Goal: Task Accomplishment & Management: Manage account settings

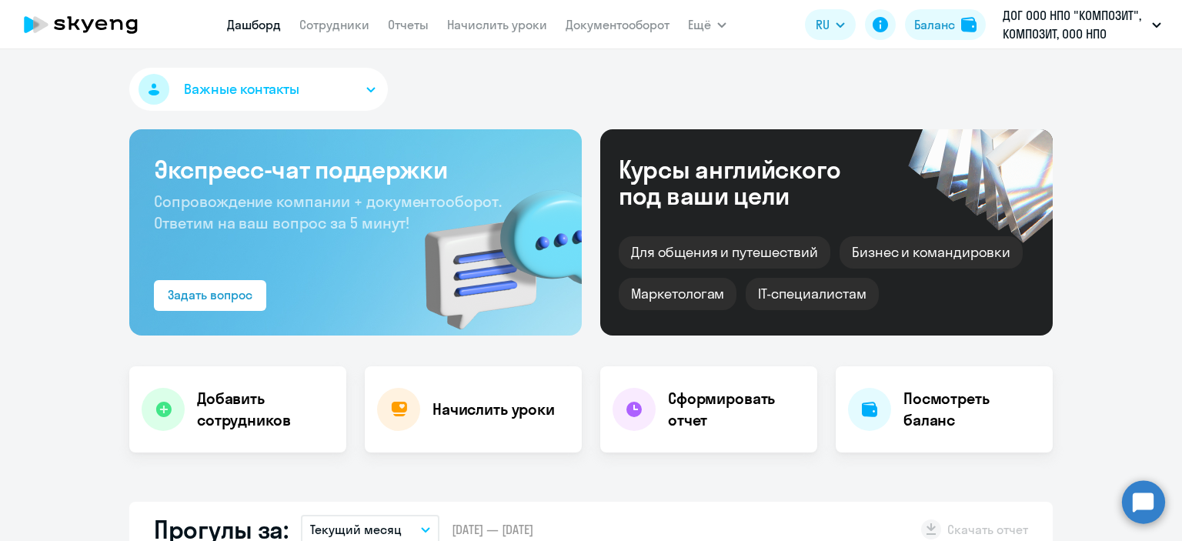
select select "30"
click at [527, 28] on link "Начислить уроки" at bounding box center [497, 24] width 100 height 15
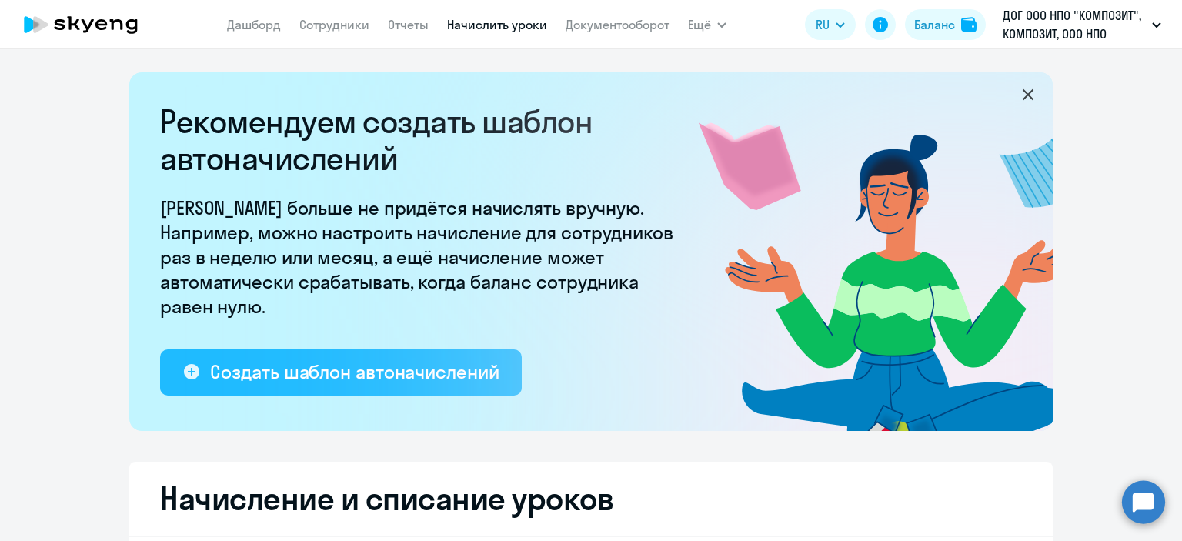
select select "10"
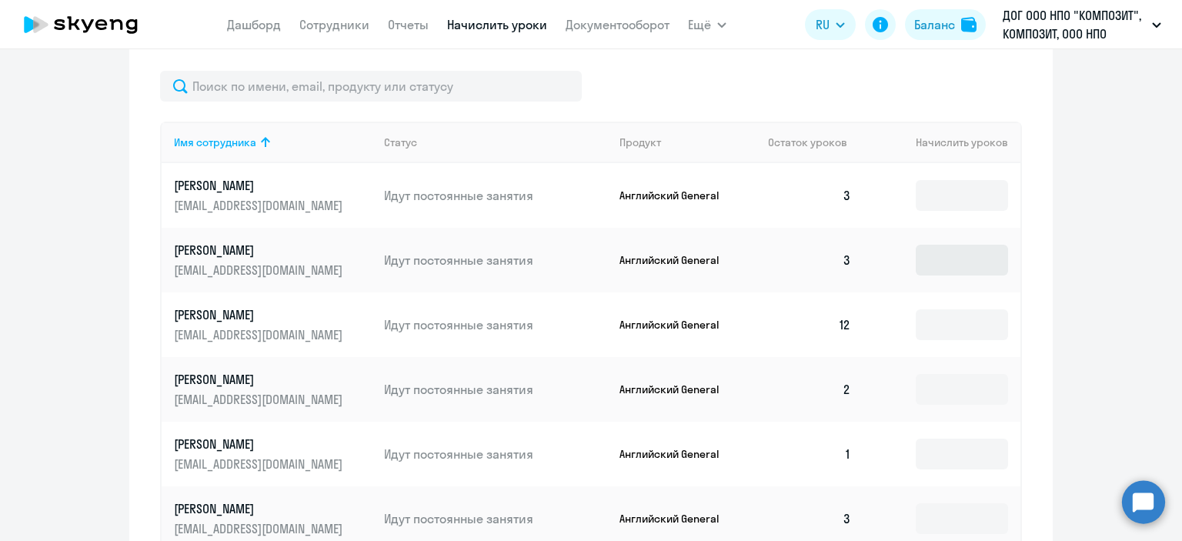
scroll to position [676, 0]
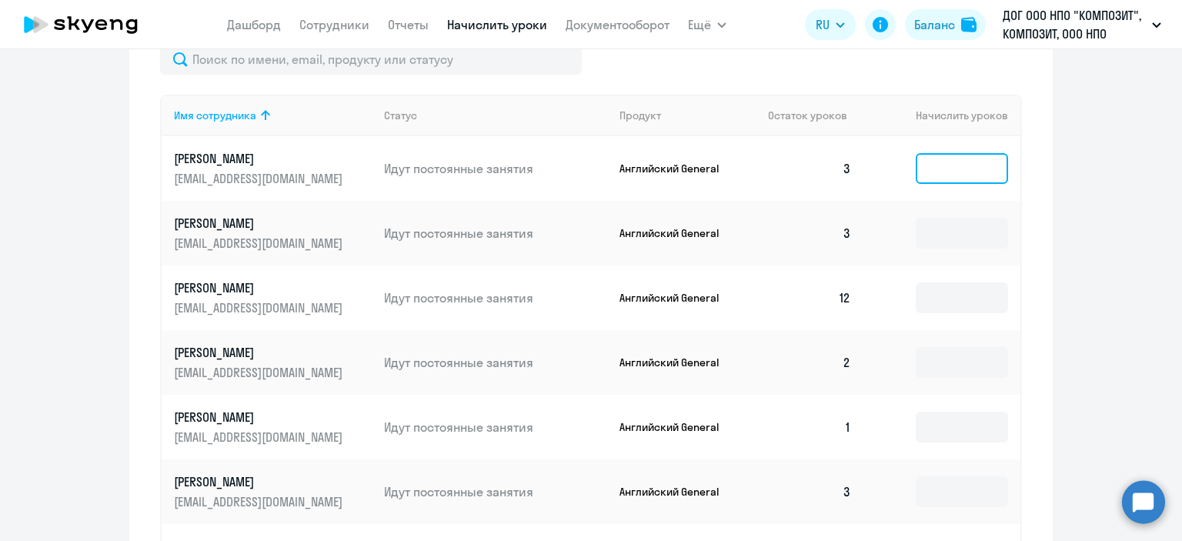
click at [956, 171] on input at bounding box center [962, 168] width 92 height 31
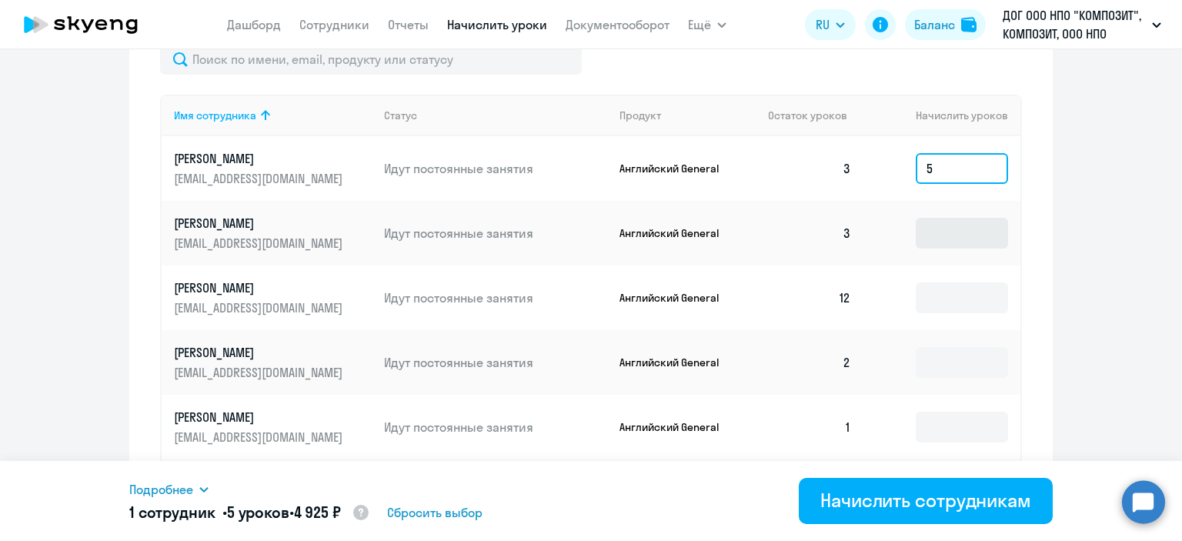
type input "5"
click at [957, 238] on input at bounding box center [962, 233] width 92 height 31
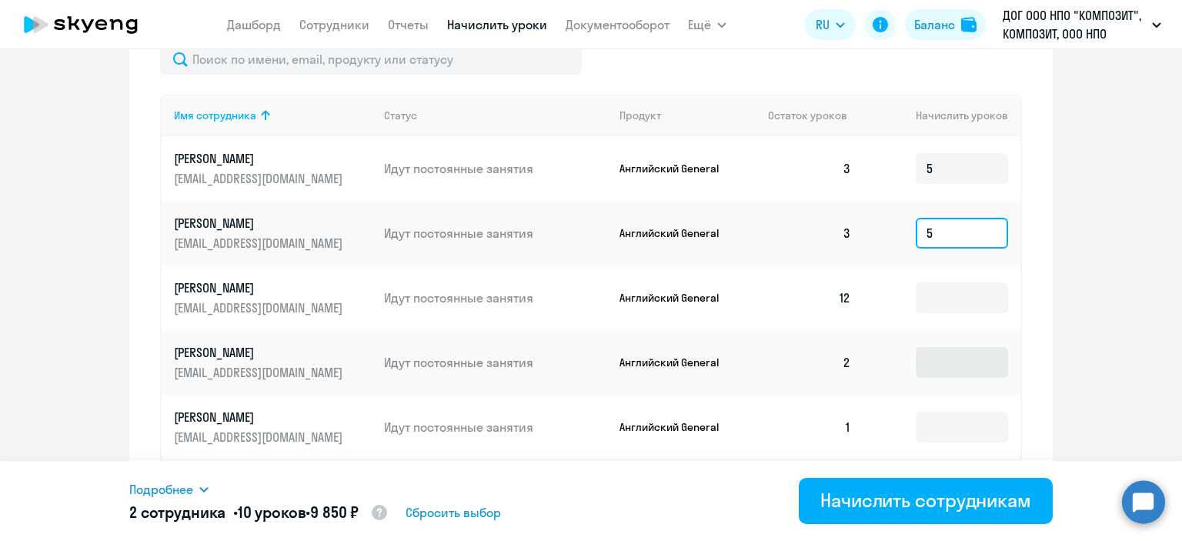
type input "5"
click at [925, 378] on input at bounding box center [962, 362] width 92 height 31
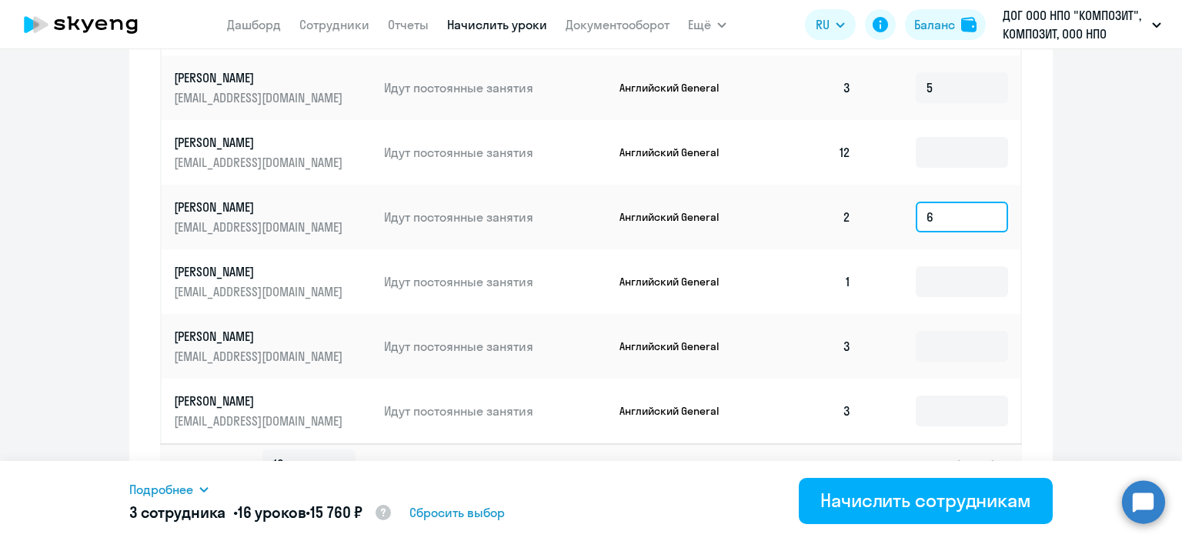
scroll to position [904, 0]
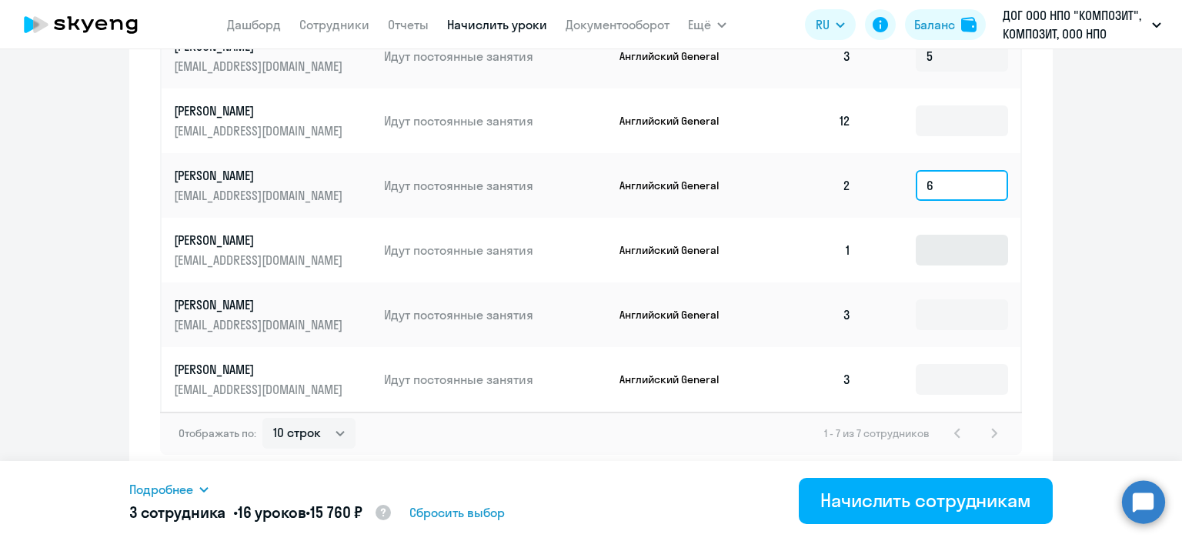
type input "6"
click at [945, 235] on input at bounding box center [962, 250] width 92 height 31
type input "11"
click at [951, 299] on input at bounding box center [962, 314] width 92 height 31
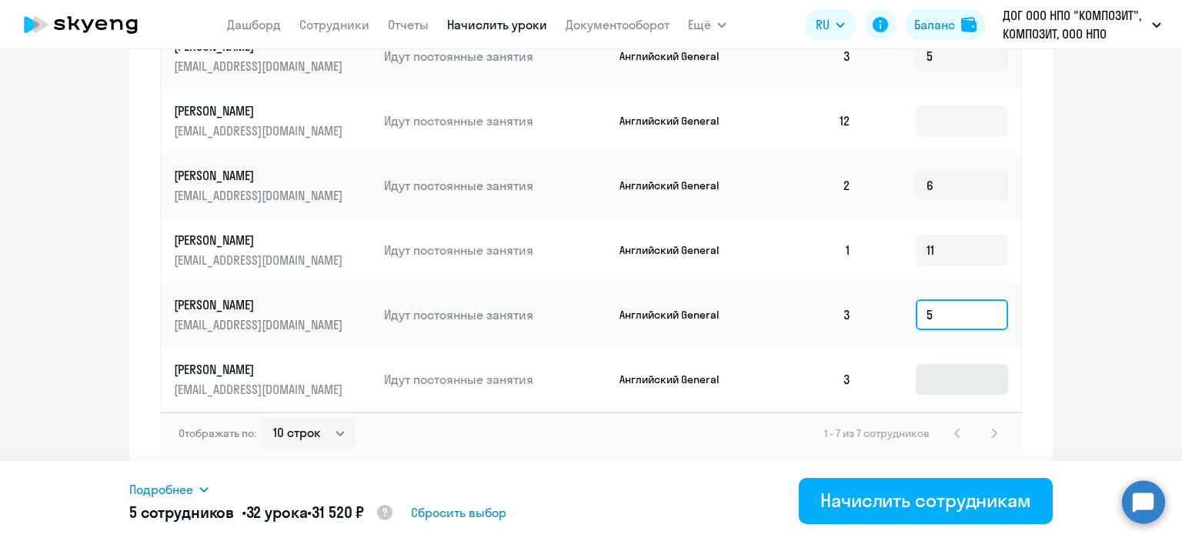
type input "5"
click at [959, 365] on input at bounding box center [962, 379] width 92 height 31
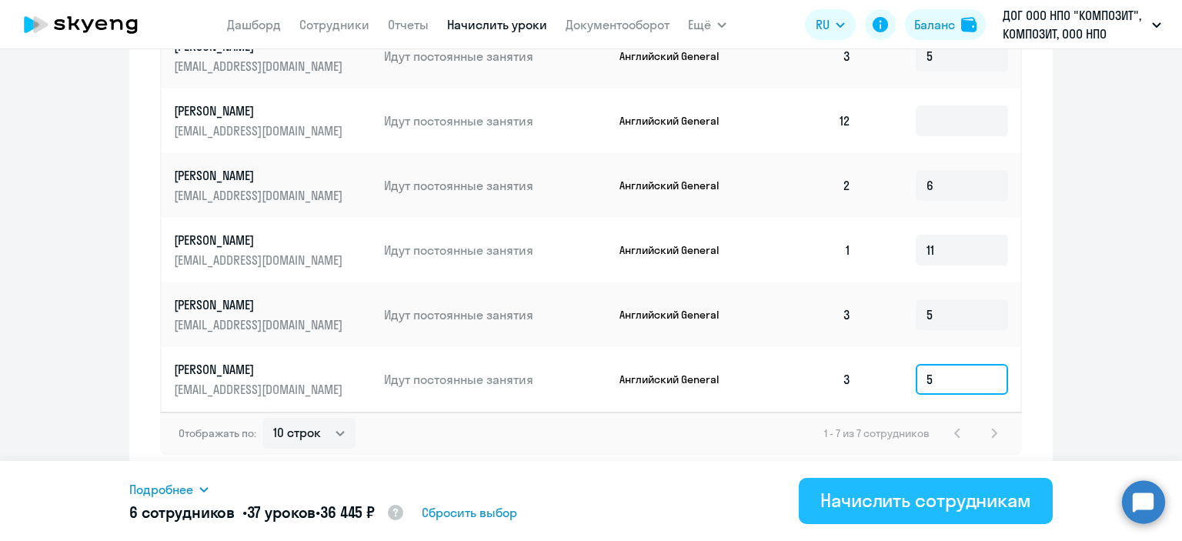
type input "5"
click at [951, 507] on div "Начислить сотрудникам" at bounding box center [925, 500] width 211 height 25
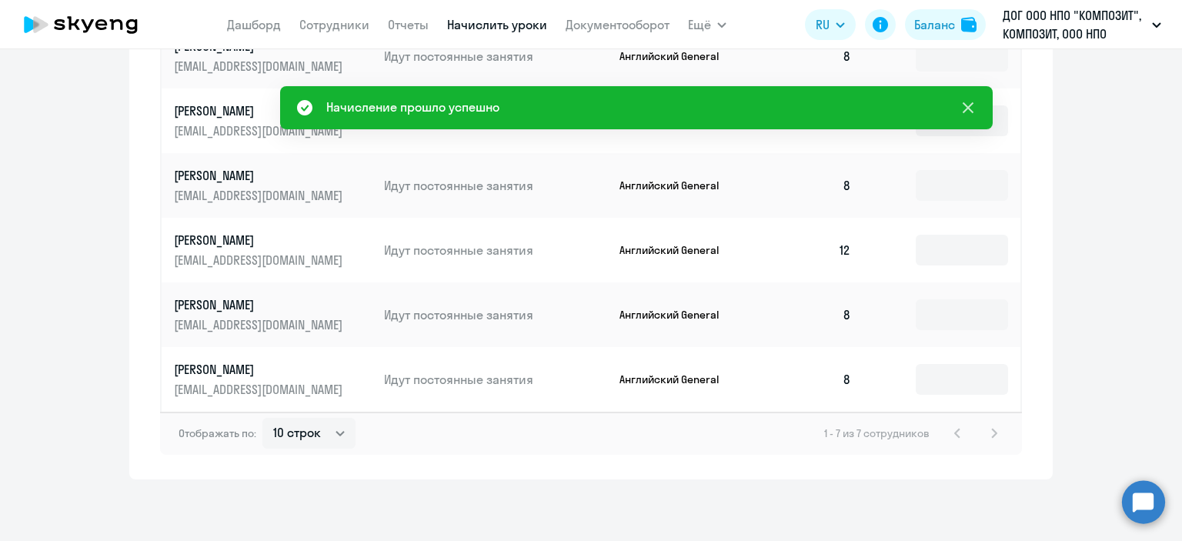
click at [971, 104] on icon at bounding box center [967, 107] width 11 height 11
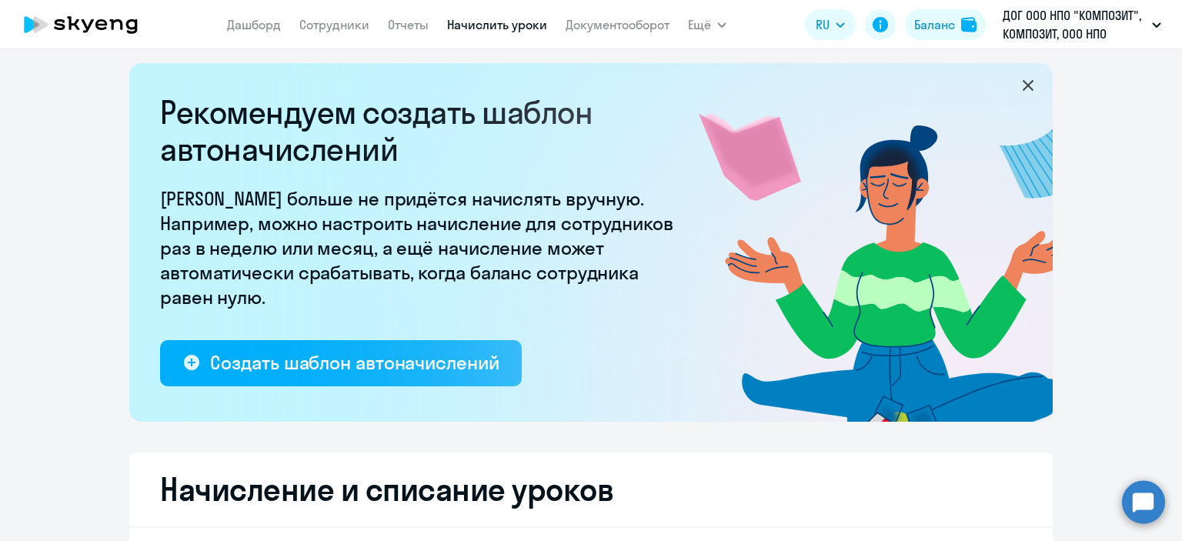
scroll to position [0, 0]
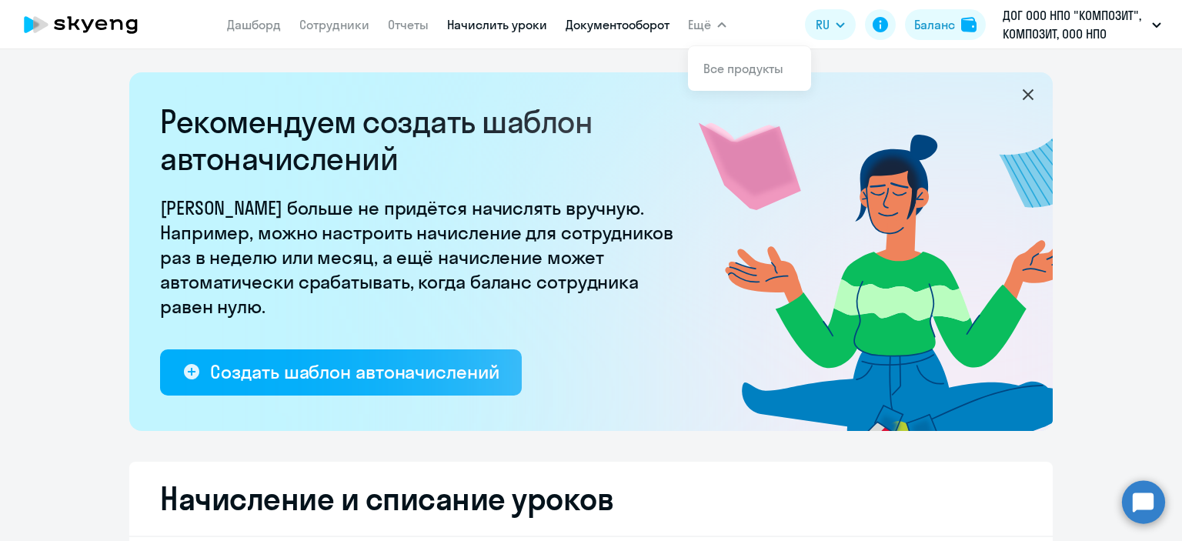
click at [646, 28] on link "Документооборот" at bounding box center [617, 24] width 104 height 15
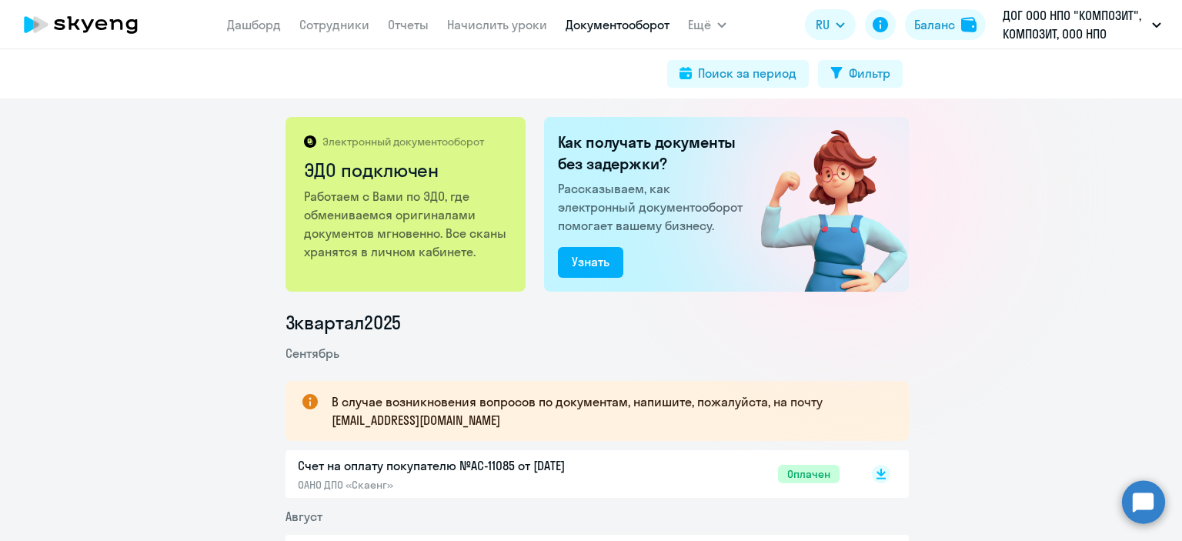
scroll to position [154, 0]
